Goal: Task Accomplishment & Management: Use online tool/utility

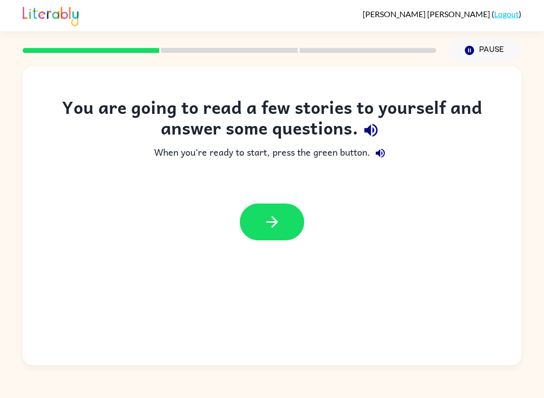
click at [289, 224] on button "button" at bounding box center [272, 222] width 65 height 37
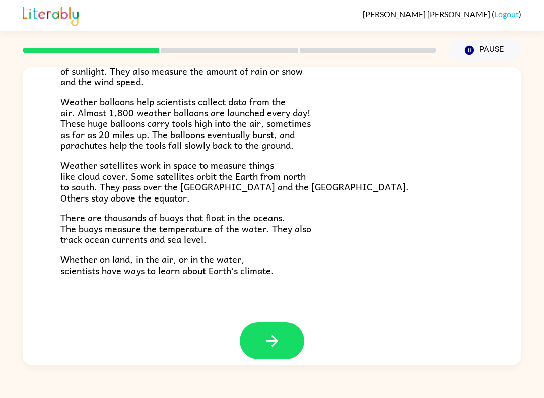
scroll to position [262, 0]
click at [289, 336] on button "button" at bounding box center [272, 341] width 65 height 37
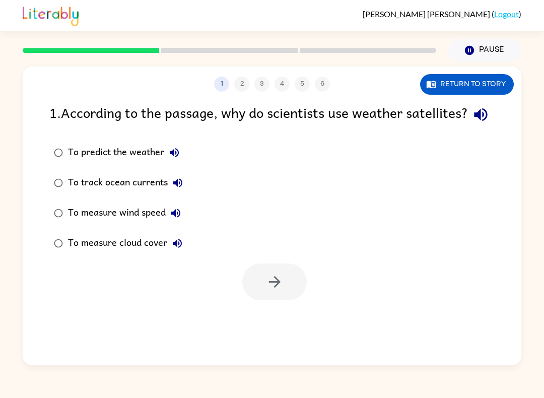
scroll to position [0, 0]
click at [46, 255] on label "To measure cloud cover" at bounding box center [118, 243] width 149 height 30
click at [284, 300] on button "button" at bounding box center [274, 282] width 65 height 37
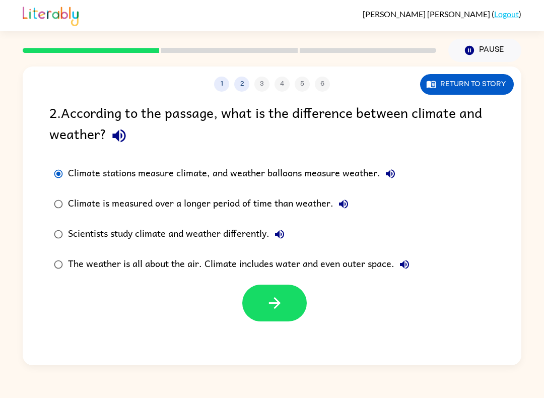
click at [288, 315] on button "button" at bounding box center [274, 303] width 65 height 37
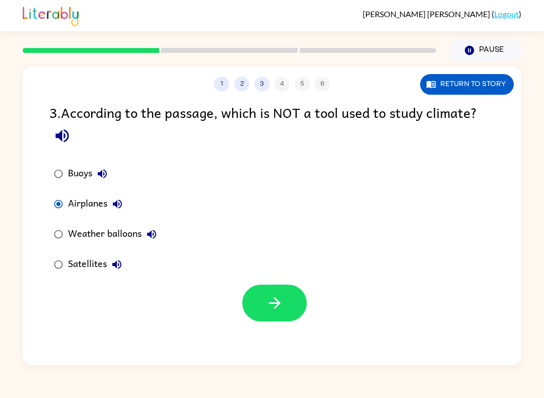
click at [289, 307] on button "button" at bounding box center [274, 303] width 65 height 37
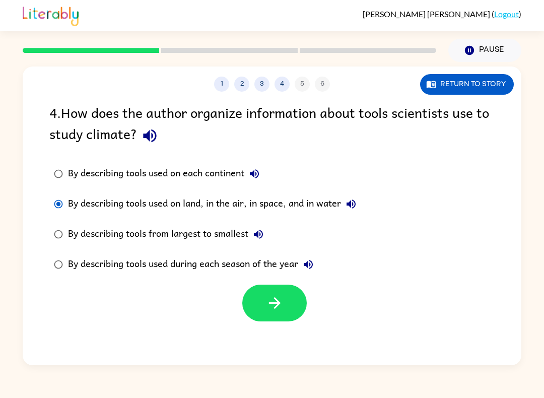
click at [276, 298] on icon "button" at bounding box center [275, 303] width 18 height 18
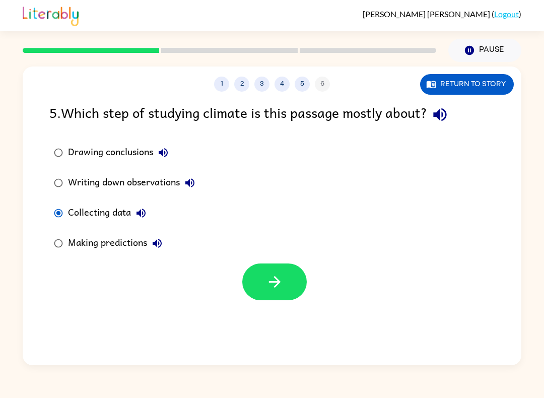
click at [271, 282] on icon "button" at bounding box center [275, 282] width 12 height 12
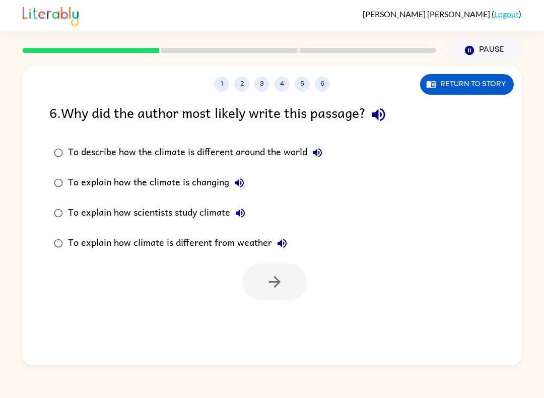
click at [59, 231] on label "To explain how climate is different from weather" at bounding box center [188, 243] width 289 height 30
click at [276, 283] on icon "button" at bounding box center [275, 282] width 18 height 18
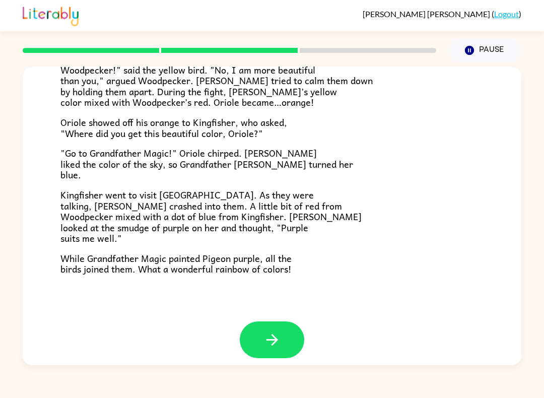
scroll to position [240, 0]
click at [294, 333] on button "button" at bounding box center [272, 340] width 65 height 37
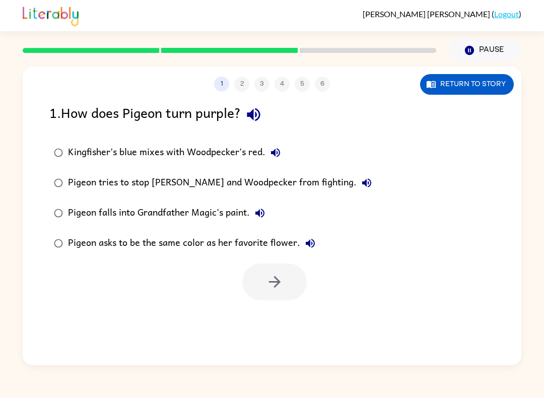
scroll to position [0, 0]
click at [262, 281] on button "button" at bounding box center [274, 282] width 65 height 37
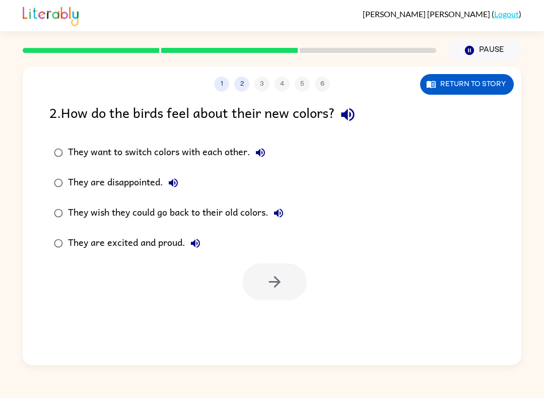
click at [69, 141] on label "They want to switch colors with each other." at bounding box center [169, 153] width 250 height 30
click at [273, 284] on icon "button" at bounding box center [275, 282] width 18 height 18
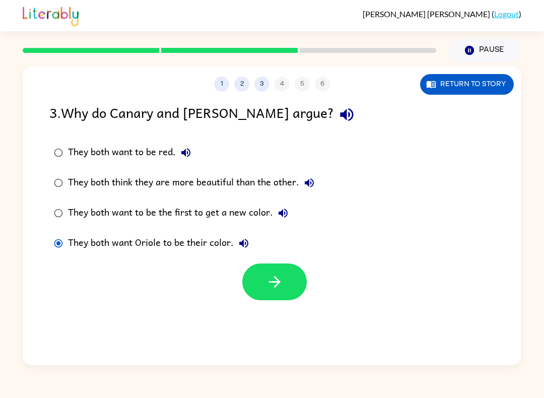
click at [270, 292] on button "button" at bounding box center [274, 282] width 65 height 37
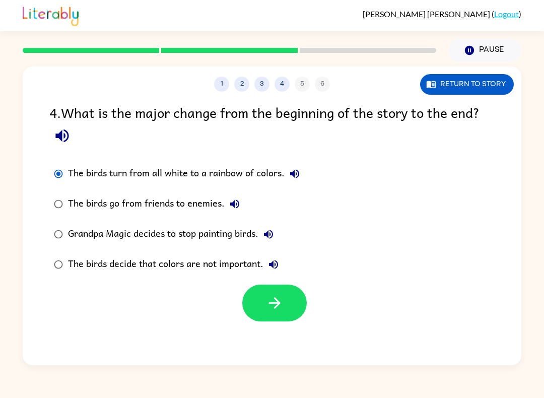
click at [299, 307] on button "button" at bounding box center [274, 303] width 65 height 37
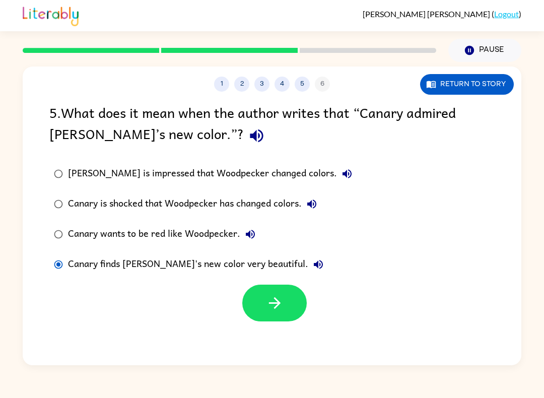
click at [280, 308] on icon "button" at bounding box center [275, 303] width 18 height 18
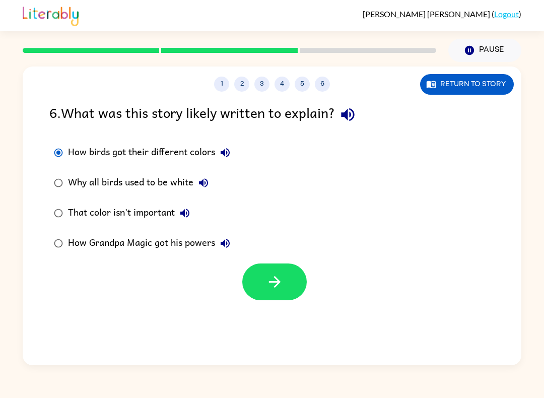
click at [282, 290] on icon "button" at bounding box center [275, 282] width 18 height 18
